Goal: Information Seeking & Learning: Learn about a topic

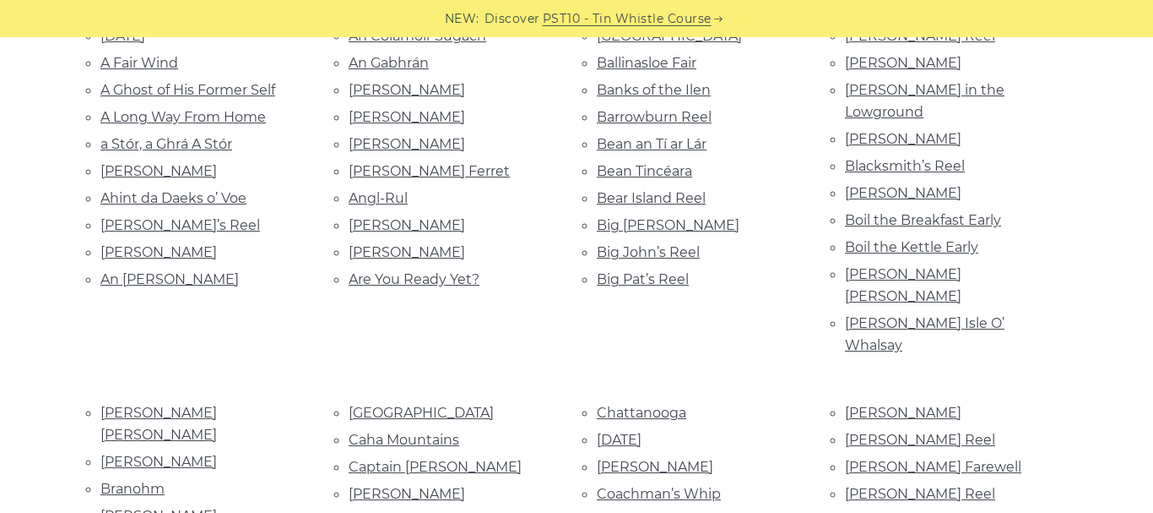
scroll to position [449, 0]
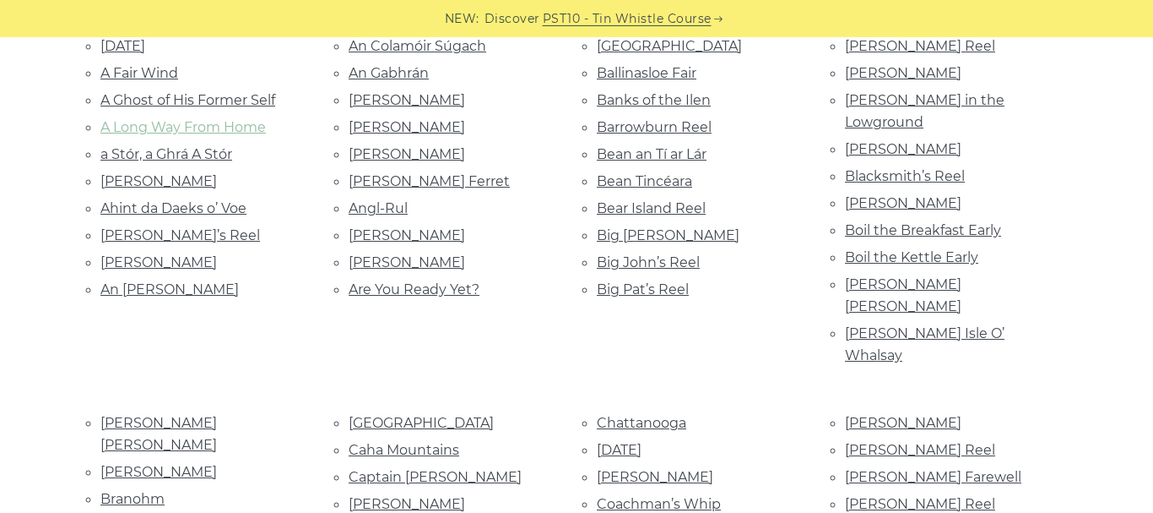
click at [144, 122] on link "A Long Way From Home" at bounding box center [182, 127] width 165 height 16
click at [409, 179] on link "Andy Renwick’s Ferret" at bounding box center [429, 181] width 161 height 16
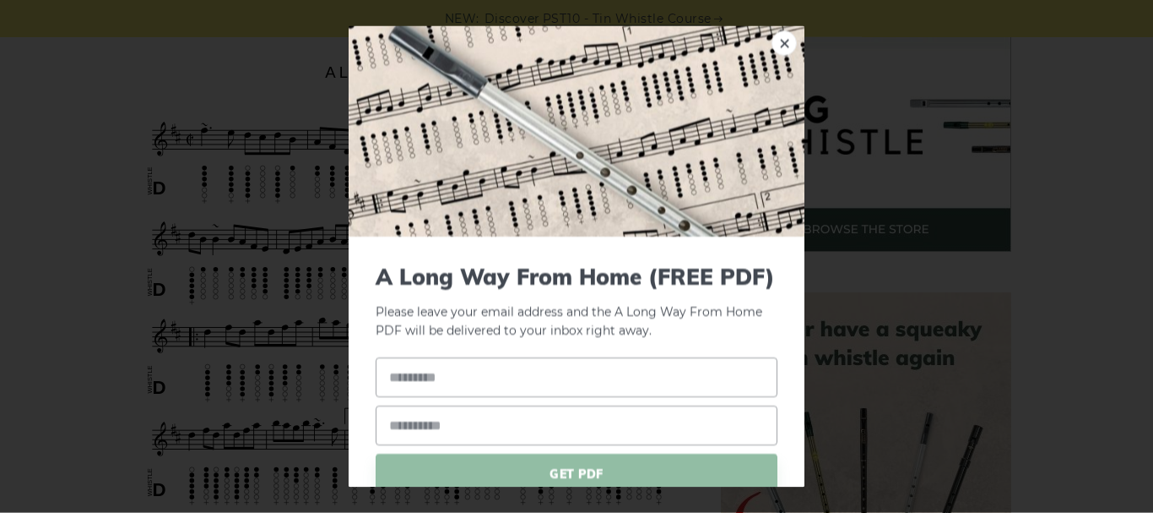
scroll to position [524, 0]
click at [793, 39] on link "×" at bounding box center [784, 42] width 25 height 25
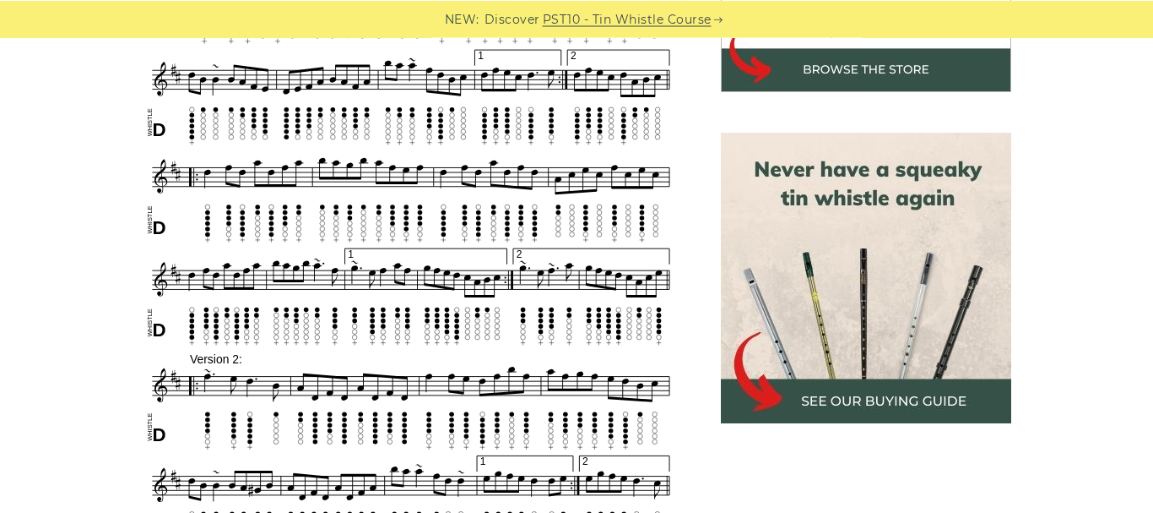
scroll to position [681, 0]
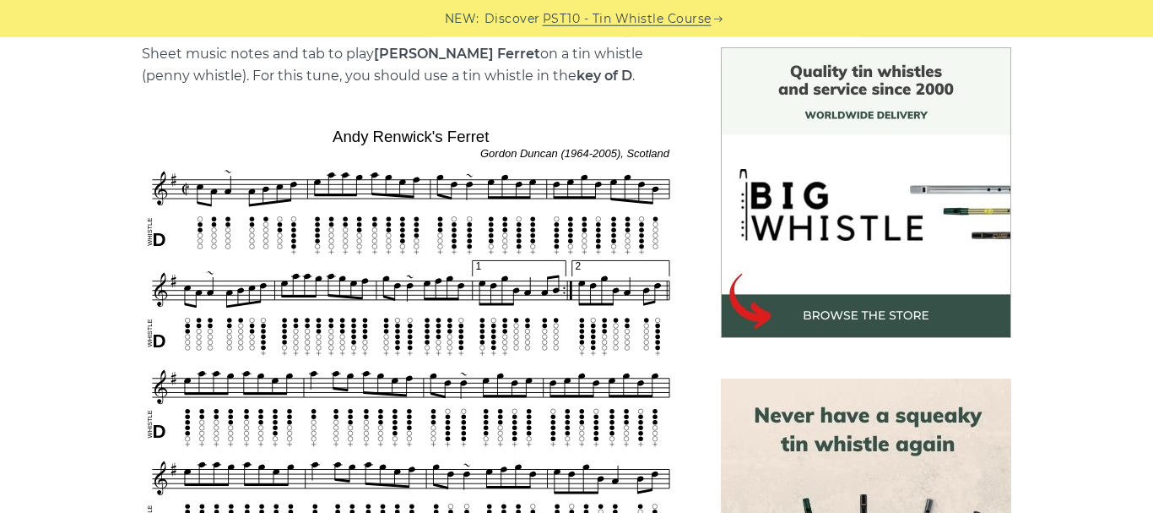
scroll to position [453, 0]
